Goal: Transaction & Acquisition: Purchase product/service

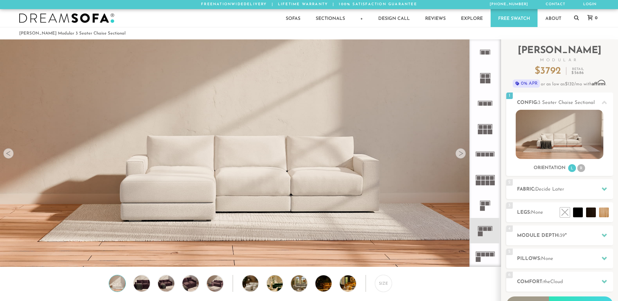
click at [459, 155] on div at bounding box center [461, 153] width 10 height 10
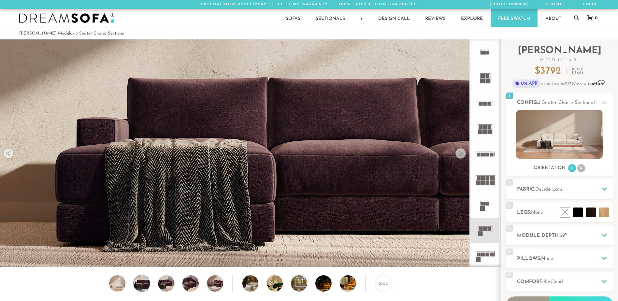
click at [459, 155] on div at bounding box center [461, 153] width 10 height 10
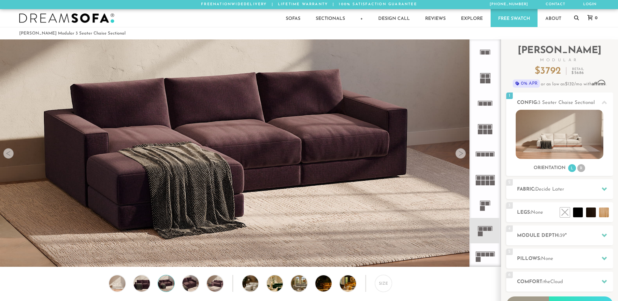
click at [459, 155] on div at bounding box center [461, 153] width 10 height 10
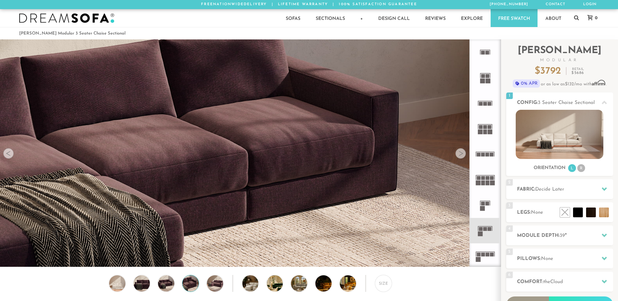
click at [459, 155] on div at bounding box center [461, 153] width 10 height 10
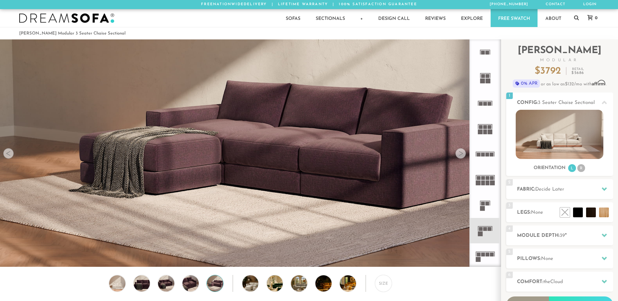
click at [459, 155] on div at bounding box center [461, 153] width 10 height 10
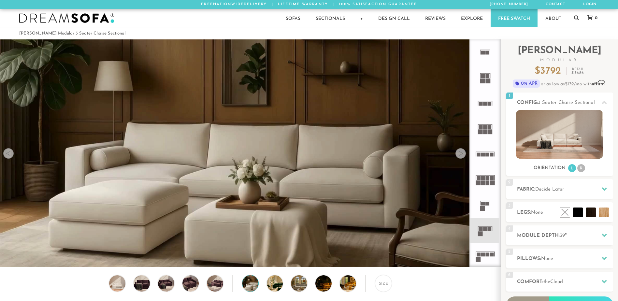
click at [459, 155] on div at bounding box center [461, 153] width 10 height 10
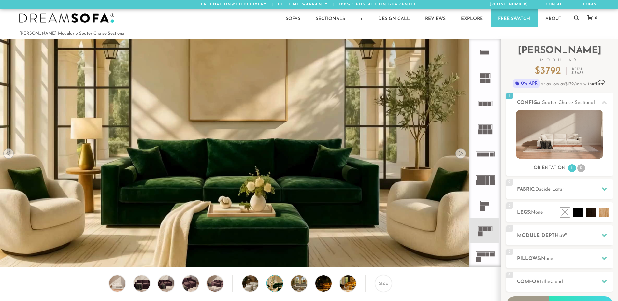
click at [459, 155] on div at bounding box center [461, 153] width 10 height 10
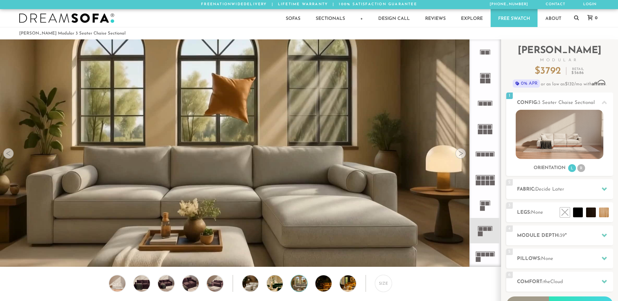
click at [459, 155] on div at bounding box center [461, 153] width 10 height 10
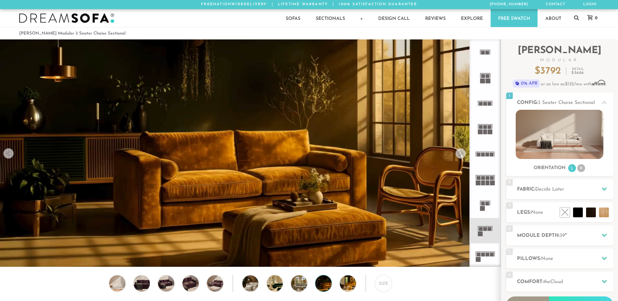
click at [459, 155] on div at bounding box center [461, 153] width 10 height 10
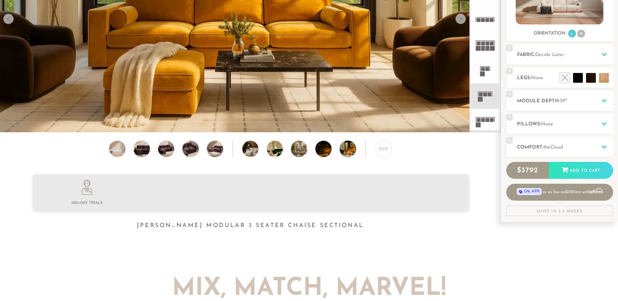
scroll to position [138, 0]
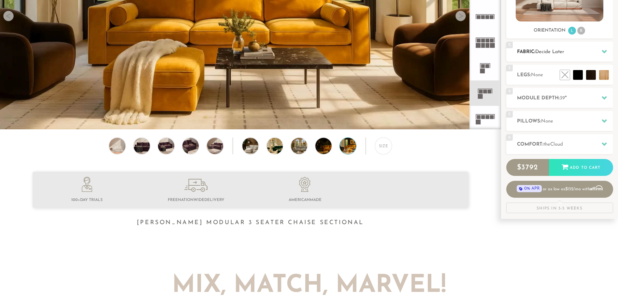
click at [604, 53] on icon at bounding box center [604, 51] width 5 height 5
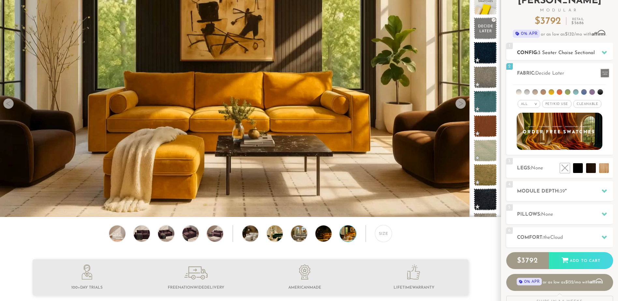
scroll to position [0, 0]
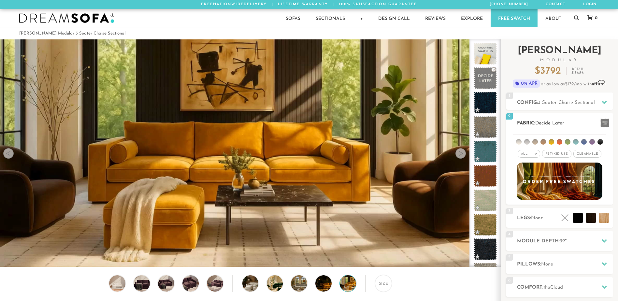
click at [557, 155] on span "Pet/Kid Use x" at bounding box center [556, 154] width 29 height 8
click at [560, 140] on li at bounding box center [560, 142] width 6 height 6
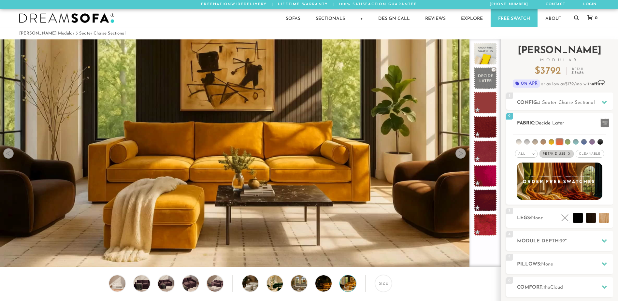
click at [551, 142] on li at bounding box center [552, 142] width 6 height 6
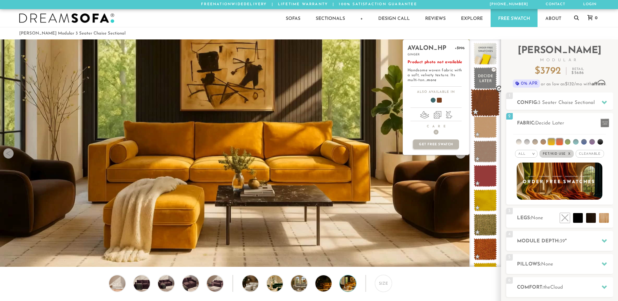
click at [488, 108] on span at bounding box center [485, 103] width 29 height 28
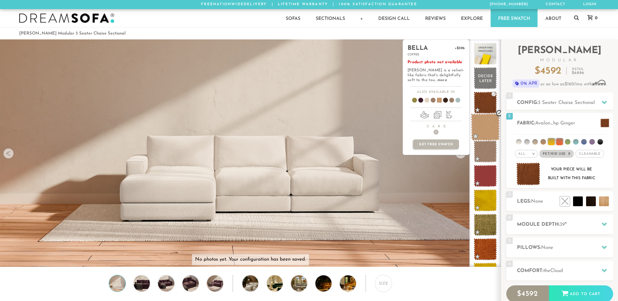
click at [488, 129] on span at bounding box center [485, 127] width 29 height 28
click at [488, 151] on span at bounding box center [485, 152] width 29 height 28
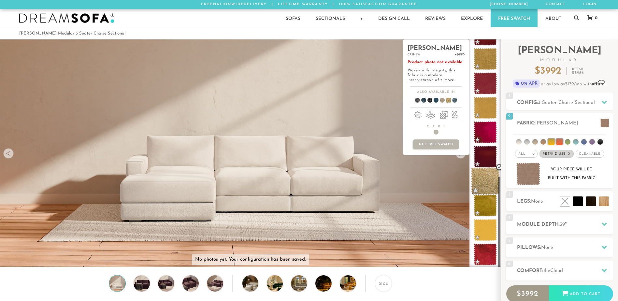
click at [486, 183] on span at bounding box center [485, 182] width 29 height 28
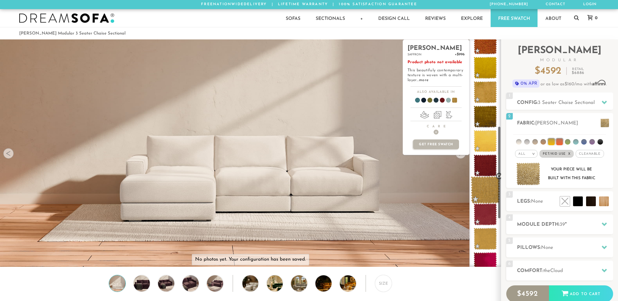
scroll to position [204, 0]
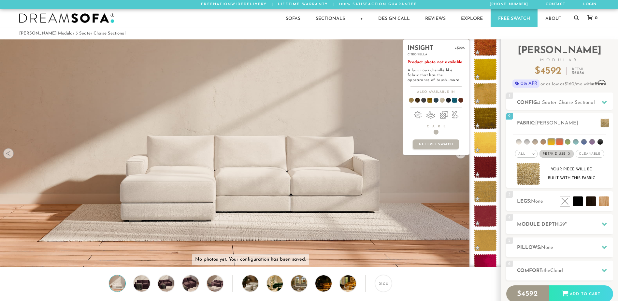
click at [454, 100] on span at bounding box center [452, 101] width 25 height 24
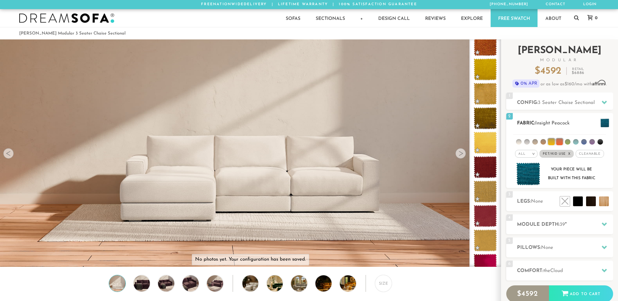
click at [535, 150] on div "All >" at bounding box center [526, 154] width 22 height 8
click at [530, 200] on li "Durable" at bounding box center [526, 199] width 22 height 9
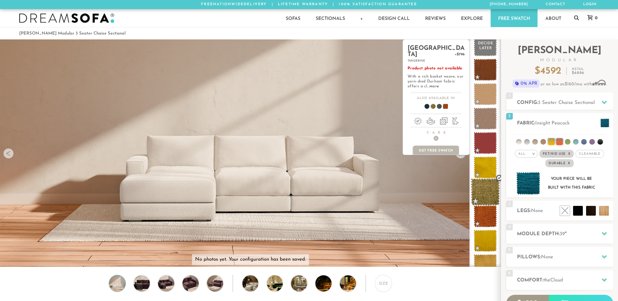
scroll to position [0, 0]
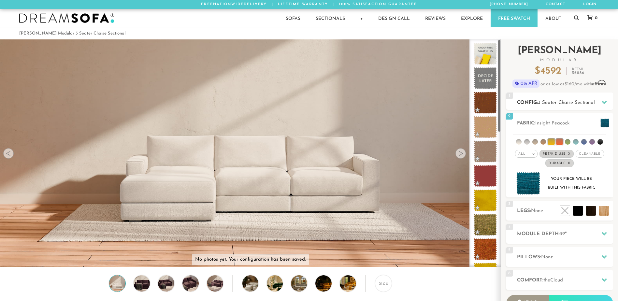
click at [591, 101] on span "3 Seater Chaise Sectional" at bounding box center [566, 102] width 57 height 5
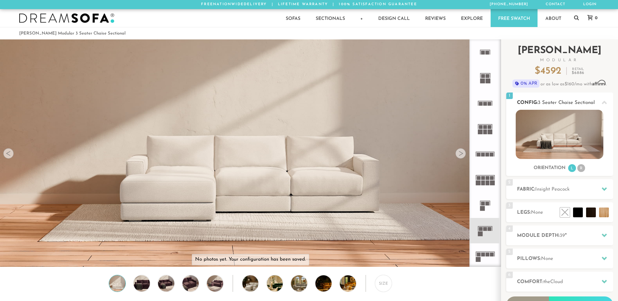
click at [580, 168] on li "R" at bounding box center [582, 168] width 8 height 8
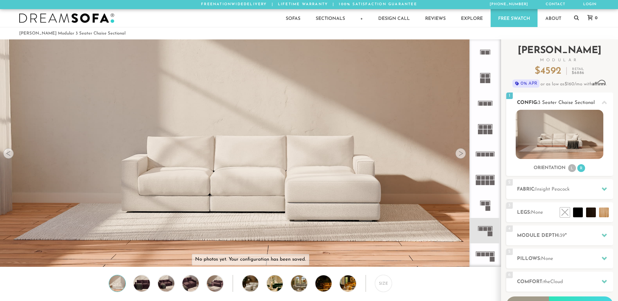
click at [573, 169] on li "L" at bounding box center [572, 168] width 8 height 8
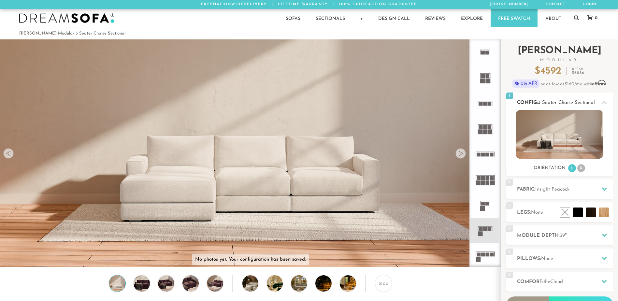
click at [586, 168] on ul "L R" at bounding box center [577, 168] width 18 height 9
